Goal: Navigation & Orientation: Find specific page/section

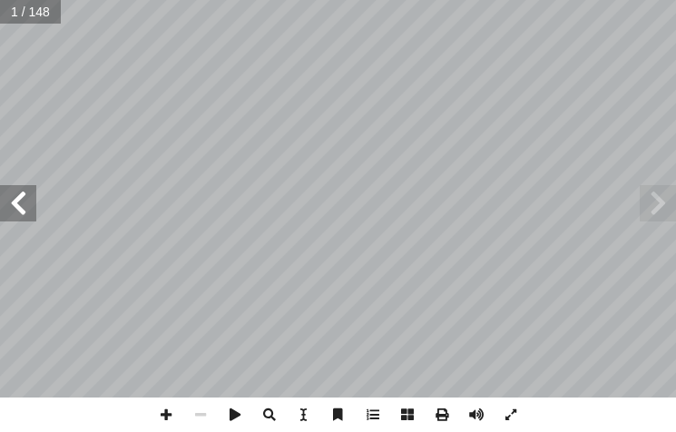
click at [26, 202] on span at bounding box center [18, 203] width 36 height 36
drag, startPoint x: 26, startPoint y: 202, endPoint x: 10, endPoint y: 201, distance: 16.4
click at [18, 202] on span at bounding box center [18, 203] width 36 height 36
click at [10, 201] on span at bounding box center [18, 203] width 36 height 36
click at [11, 201] on span at bounding box center [18, 203] width 36 height 36
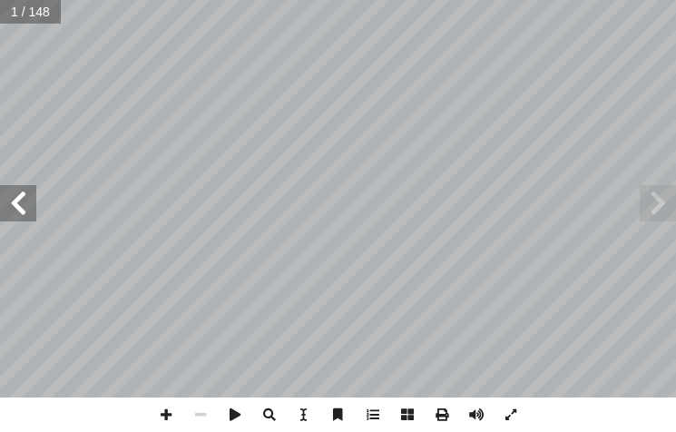
click at [11, 201] on span at bounding box center [18, 203] width 36 height 36
click at [14, 199] on span at bounding box center [18, 203] width 36 height 36
click at [16, 206] on span at bounding box center [18, 203] width 36 height 36
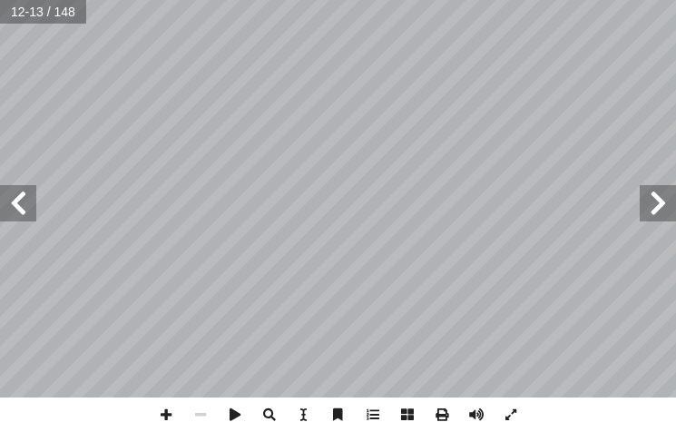
click at [16, 206] on span at bounding box center [18, 203] width 36 height 36
click at [18, 206] on span at bounding box center [18, 203] width 36 height 36
click at [20, 208] on span at bounding box center [18, 203] width 36 height 36
click at [21, 208] on span at bounding box center [18, 203] width 36 height 36
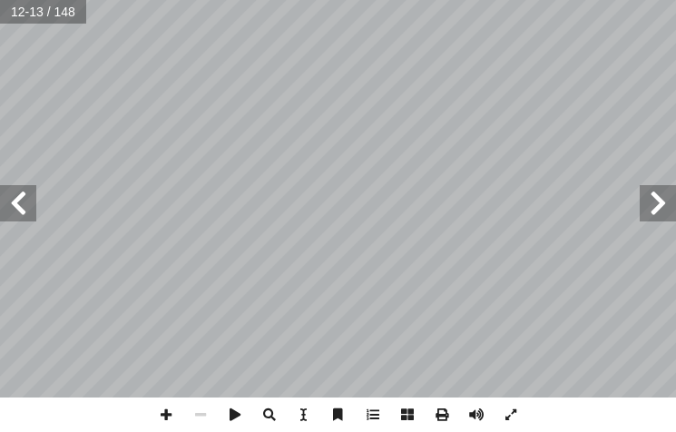
click at [24, 208] on span at bounding box center [18, 203] width 36 height 36
click at [25, 209] on span at bounding box center [18, 203] width 36 height 36
click at [25, 210] on span at bounding box center [18, 203] width 36 height 36
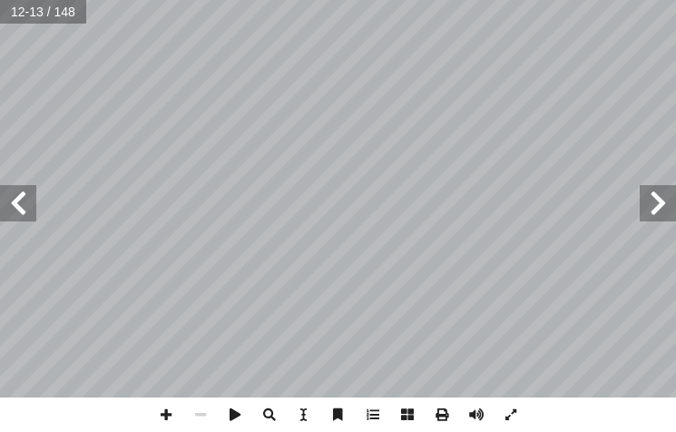
click at [25, 210] on span at bounding box center [18, 203] width 36 height 36
click at [18, 204] on span at bounding box center [18, 203] width 36 height 36
click at [20, 205] on span at bounding box center [18, 203] width 36 height 36
click at [26, 205] on span at bounding box center [18, 203] width 36 height 36
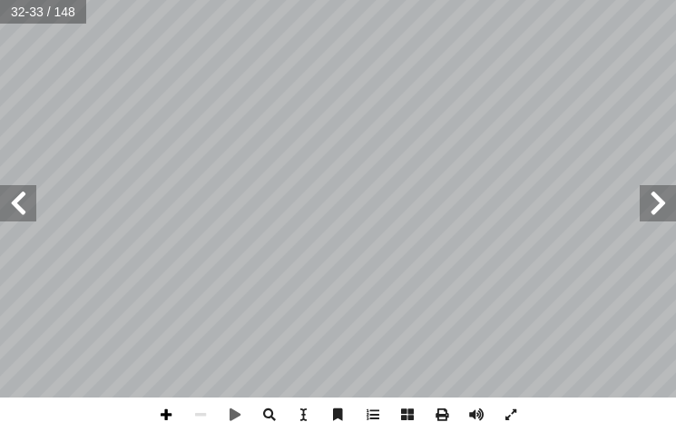
click at [163, 415] on span at bounding box center [166, 415] width 35 height 35
click at [166, 412] on span at bounding box center [166, 415] width 35 height 35
drag, startPoint x: 209, startPoint y: 426, endPoint x: 213, endPoint y: 418, distance: 9.3
click at [213, 418] on span at bounding box center [200, 415] width 35 height 35
click at [193, 425] on span at bounding box center [200, 415] width 35 height 35
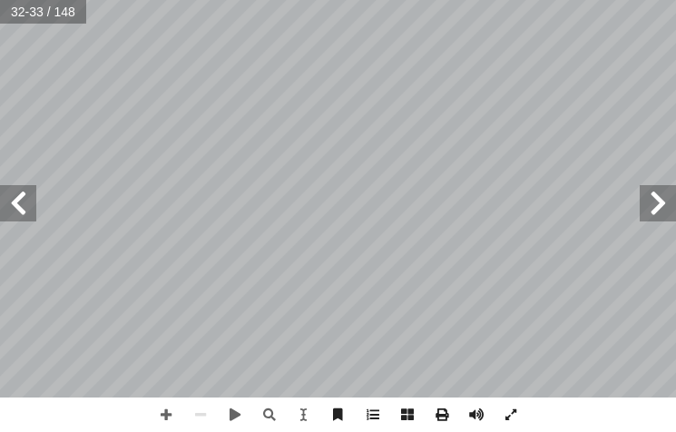
click at [22, 192] on span at bounding box center [18, 203] width 36 height 36
click at [171, 408] on span at bounding box center [166, 415] width 35 height 35
click at [0, 190] on span at bounding box center [18, 203] width 36 height 36
drag, startPoint x: 672, startPoint y: 212, endPoint x: 644, endPoint y: 188, distance: 36.7
click at [670, 206] on span at bounding box center [658, 203] width 36 height 36
